Goal: Answer question/provide support

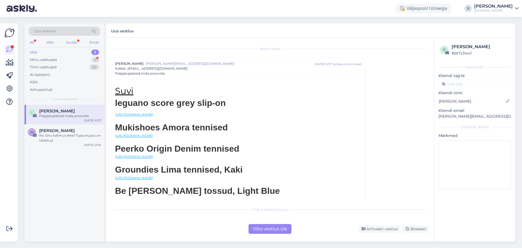
scroll to position [307, 0]
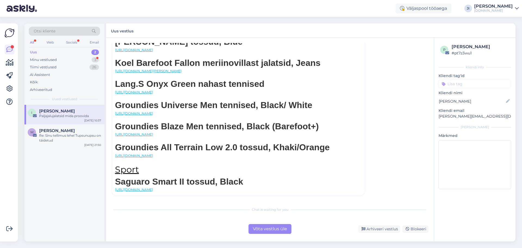
click at [475, 84] on input at bounding box center [475, 84] width 73 height 8
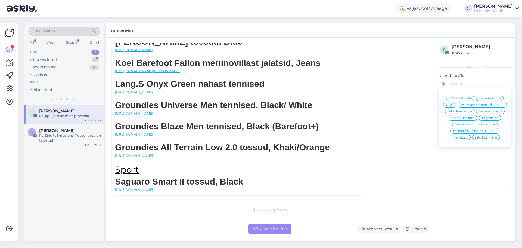
click at [475, 131] on span "mudeli/suuruse nõu küsimine" at bounding box center [476, 130] width 44 height 3
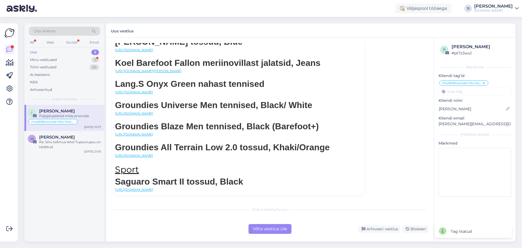
scroll to position [15, 0]
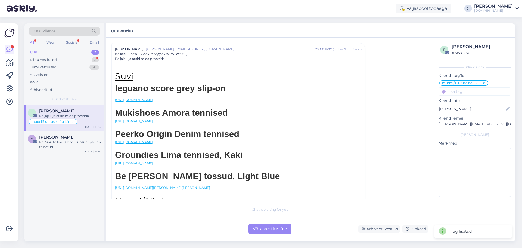
click at [271, 226] on div "Võta vestlus üle" at bounding box center [270, 229] width 43 height 10
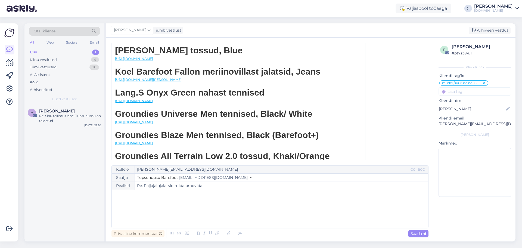
scroll to position [346, 0]
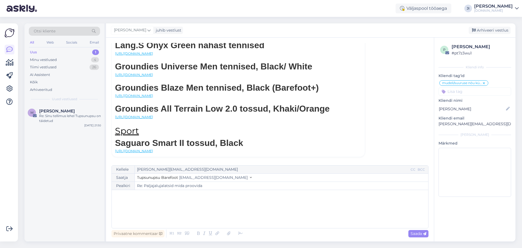
click at [190, 203] on div "﻿" at bounding box center [270, 209] width 311 height 33
click at [78, 117] on div "Re: Sinu tellimus lehel Tupsunupsu on täidetud" at bounding box center [70, 118] width 62 height 10
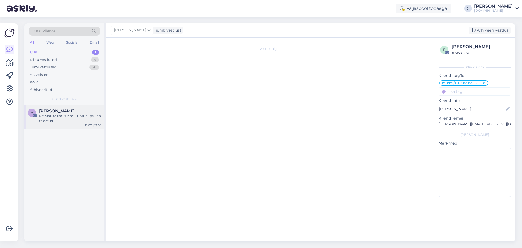
scroll to position [0, 0]
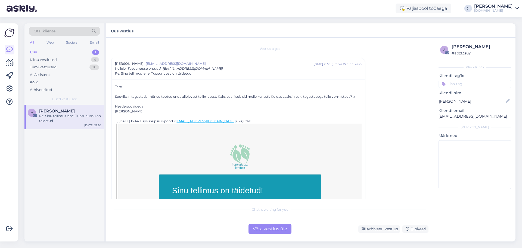
click at [90, 50] on div "Uus 1" at bounding box center [64, 52] width 71 height 8
click at [90, 61] on div "Minu vestlused 4" at bounding box center [64, 60] width 71 height 8
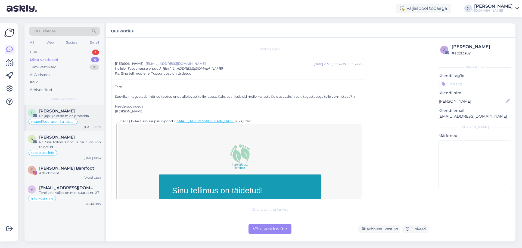
click at [73, 116] on div "Paljajalujalatsid mida proovida" at bounding box center [70, 115] width 62 height 5
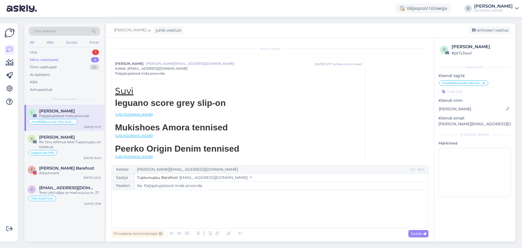
scroll to position [15, 0]
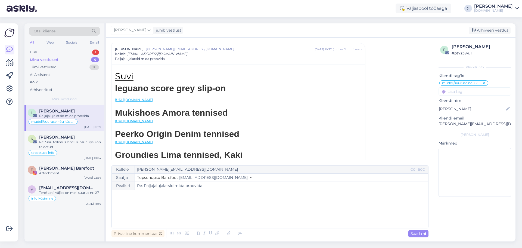
click at [206, 213] on div "﻿" at bounding box center [270, 209] width 311 height 33
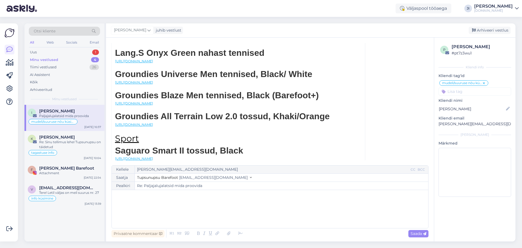
scroll to position [346, 0]
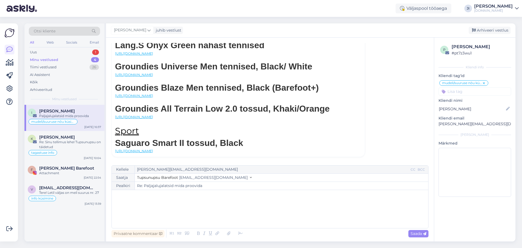
click at [82, 113] on div "Paljajalujalatsid mida proovida" at bounding box center [70, 115] width 62 height 5
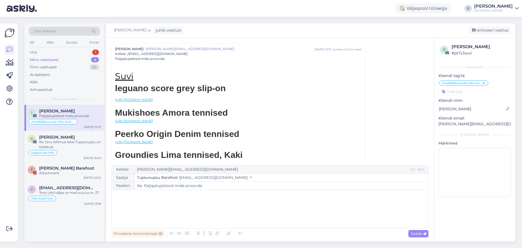
click at [82, 113] on div "Paljajalujalatsid mida proovida" at bounding box center [70, 115] width 62 height 5
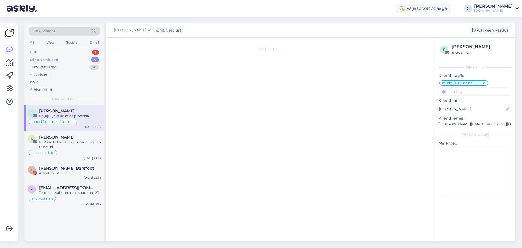
scroll to position [15, 0]
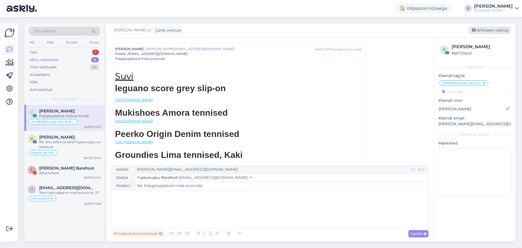
click at [490, 29] on div "Arhiveeri vestlus" at bounding box center [490, 30] width 42 height 7
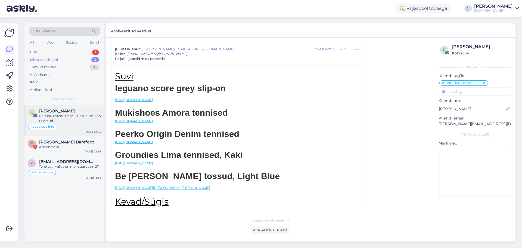
click at [71, 116] on div "Re: Sinu tellimus lehel Tupsunupsu on täidetud" at bounding box center [70, 118] width 62 height 10
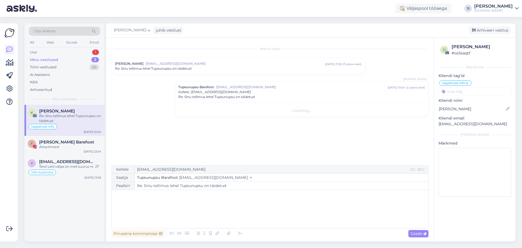
scroll to position [0, 0]
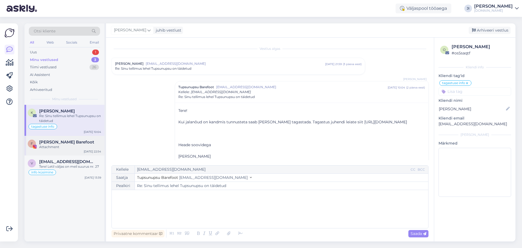
click at [75, 141] on div "[PERSON_NAME] Barefoot" at bounding box center [70, 142] width 62 height 5
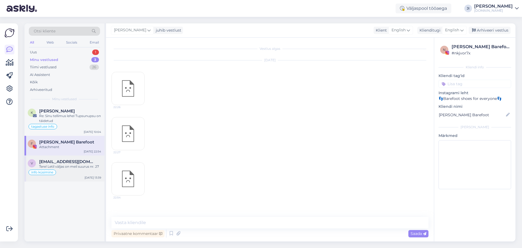
drag, startPoint x: 73, startPoint y: 162, endPoint x: 82, endPoint y: 106, distance: 56.7
click at [73, 162] on span "[EMAIL_ADDRESS][DOMAIN_NAME]" at bounding box center [67, 161] width 57 height 5
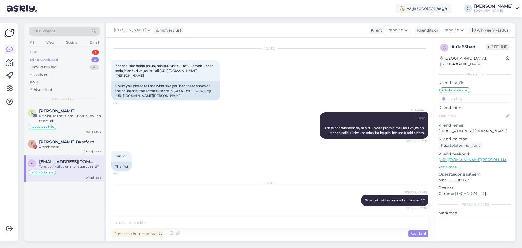
click at [88, 52] on div "Uus 1" at bounding box center [64, 52] width 71 height 8
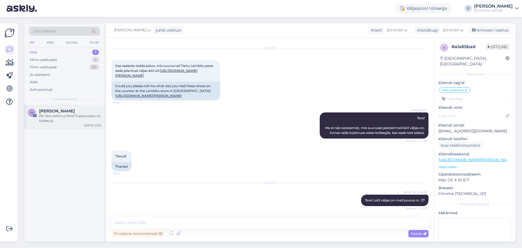
click at [76, 115] on div "Re: Sinu tellimus lehel Tupsunupsu on täidetud" at bounding box center [70, 118] width 62 height 10
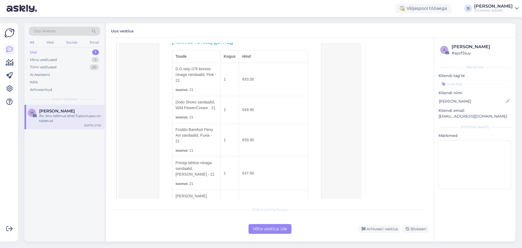
scroll to position [136, 0]
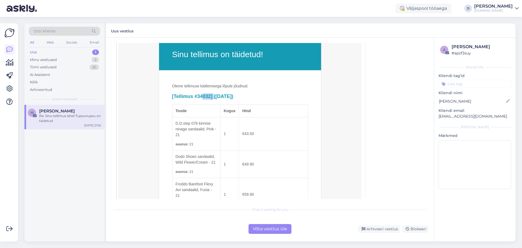
drag, startPoint x: 195, startPoint y: 96, endPoint x: 209, endPoint y: 97, distance: 13.4
click at [209, 97] on h2 "[Tellimus #34032] ([DATE])" at bounding box center [240, 96] width 136 height 6
copy h2 "34032"
click at [282, 228] on div "Võta vestlus üle" at bounding box center [270, 229] width 43 height 10
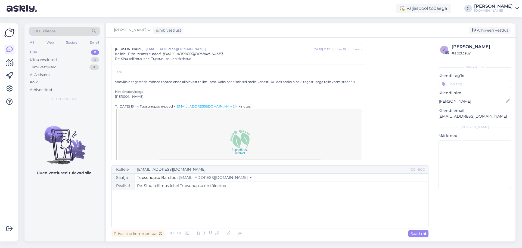
click at [177, 203] on div "﻿" at bounding box center [270, 209] width 311 height 33
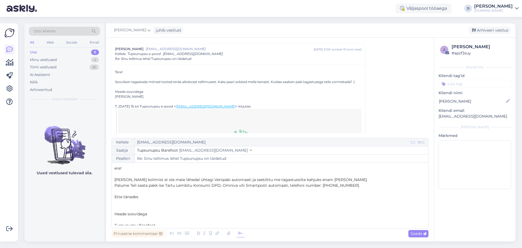
click at [239, 233] on icon at bounding box center [241, 234] width 8 height 8
click at [142, 198] on p "Ette tänades" at bounding box center [270, 197] width 311 height 6
click at [151, 213] on p "Heade soovidega" at bounding box center [270, 214] width 311 height 6
click at [141, 197] on p "Ette tänades" at bounding box center [270, 197] width 311 height 6
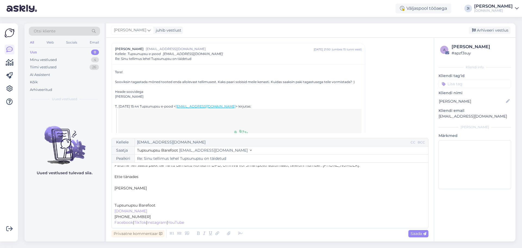
click at [115, 204] on span "Tupsunupsu Barefoot" at bounding box center [135, 205] width 41 height 5
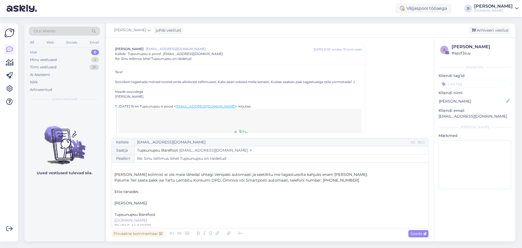
scroll to position [0, 0]
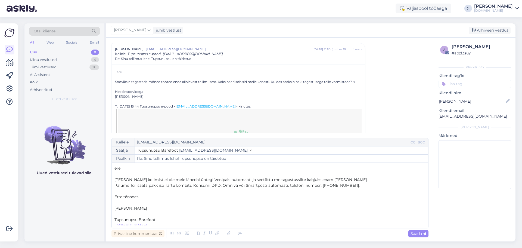
click at [115, 168] on span "ere!" at bounding box center [118, 168] width 7 height 5
click at [416, 233] on span "Saada" at bounding box center [419, 233] width 16 height 5
type input "Re: Sinu tellimus lehel Tupsunupsu on täidetud"
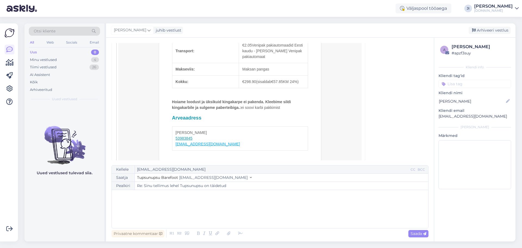
scroll to position [485, 0]
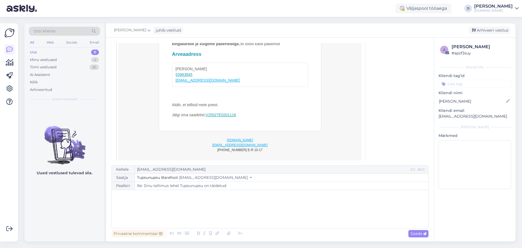
click at [480, 82] on input at bounding box center [475, 84] width 73 height 8
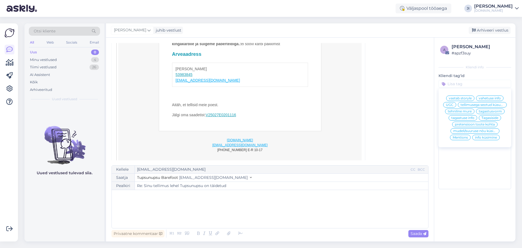
click at [472, 117] on span "tagastuse info" at bounding box center [463, 117] width 23 height 3
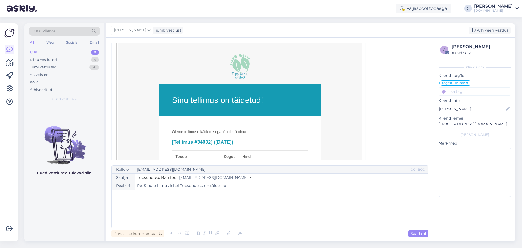
scroll to position [0, 0]
